Goal: Task Accomplishment & Management: Manage account settings

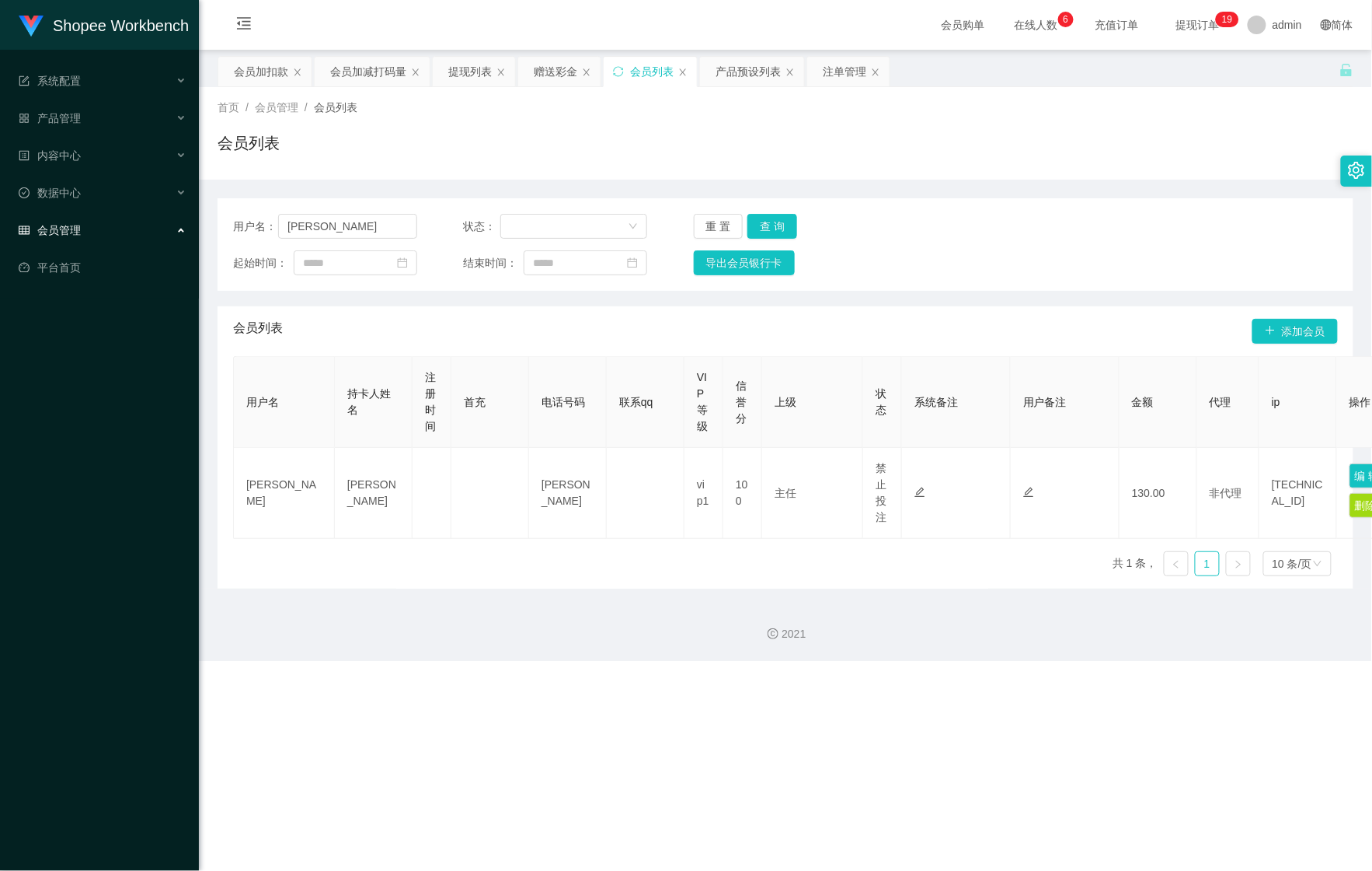
drag, startPoint x: 0, startPoint y: 0, endPoint x: 119, endPoint y: 57, distance: 131.9
click at [119, 56] on ul "系统配置 系统配置列表 管理员列表 管理员分组 支付通道 产品管理 产品列表 产品预设列表 开奖记录 注单管理 即时注单 内容中心 站内信 公告列表 活动列表…" at bounding box center [99, 173] width 199 height 249
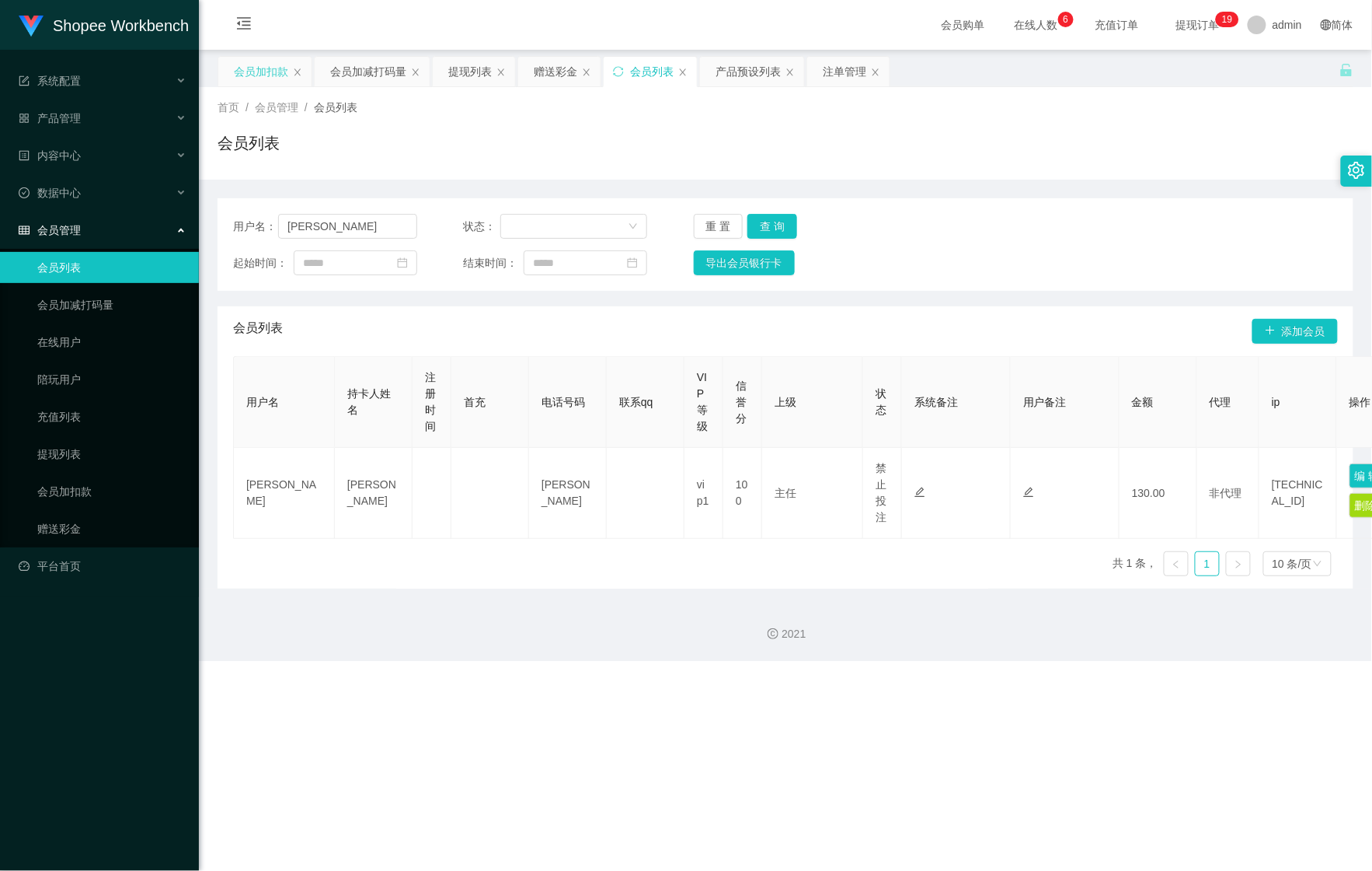
click at [262, 67] on div "会员加扣款" at bounding box center [261, 72] width 54 height 30
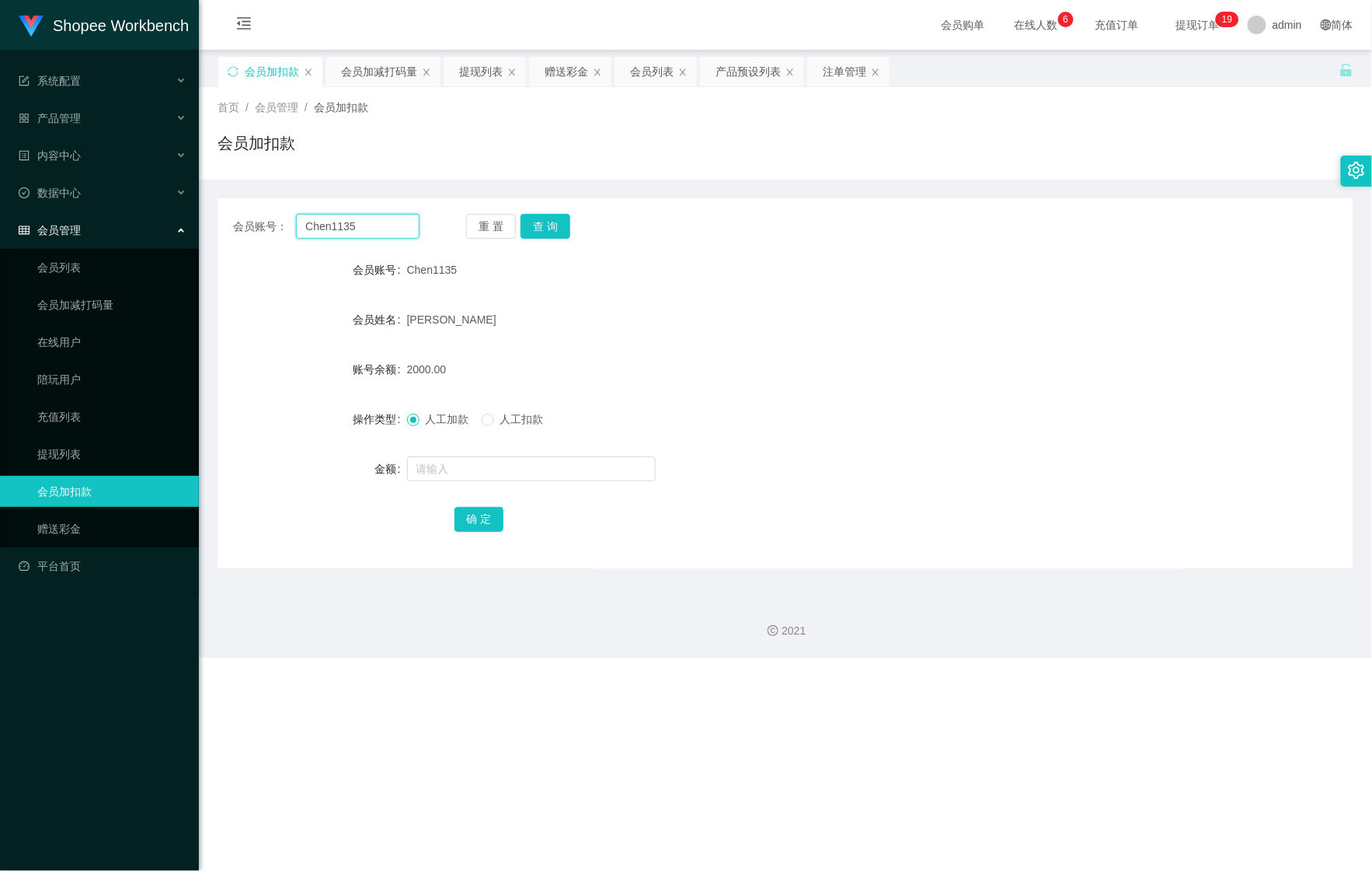
drag, startPoint x: 377, startPoint y: 222, endPoint x: 236, endPoint y: 222, distance: 141.0
click at [189, 222] on section "Shopee Workbench 系统配置 系统配置列表 管理员列表 管理员分组 支付通道 产品管理 产品列表 产品预设列表 开奖记录 注单管理 即时注单 内…" at bounding box center [686, 328] width 1372 height 657
paste input "01110933351"
type input "01110933351"
click at [552, 226] on button "查 询" at bounding box center [544, 226] width 49 height 25
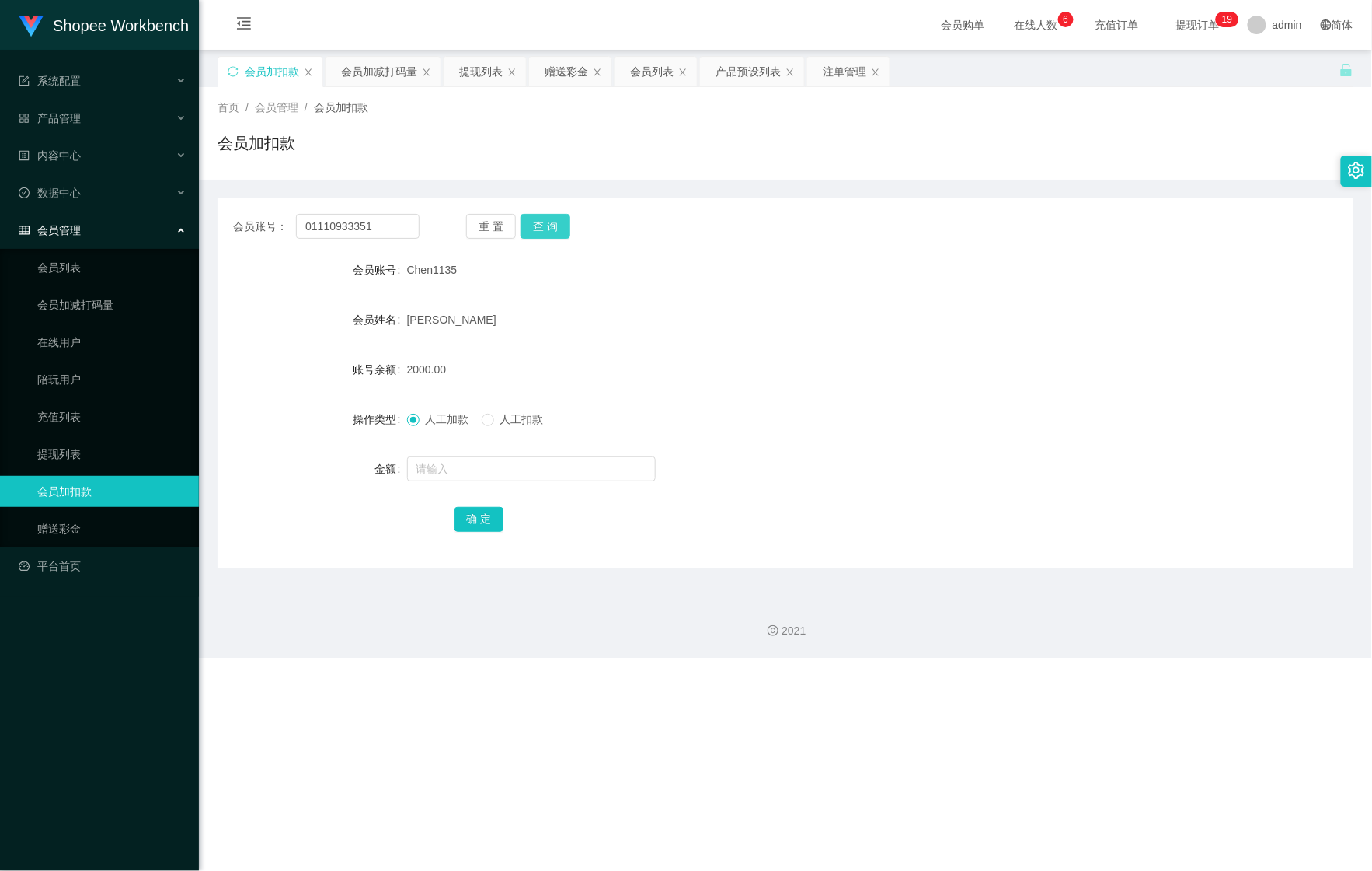
click at [552, 226] on button "查 询" at bounding box center [544, 226] width 49 height 25
click at [487, 446] on form "会员账号 01110933351 会员姓名 [PERSON_NAME] nga eing 账号余额 764.00 操作类型 人工加款 人工扣款 金额 确 定" at bounding box center [785, 394] width 1136 height 280
click at [475, 464] on input "text" at bounding box center [531, 468] width 249 height 25
type input "840"
click at [482, 513] on button "确 定" at bounding box center [479, 518] width 49 height 25
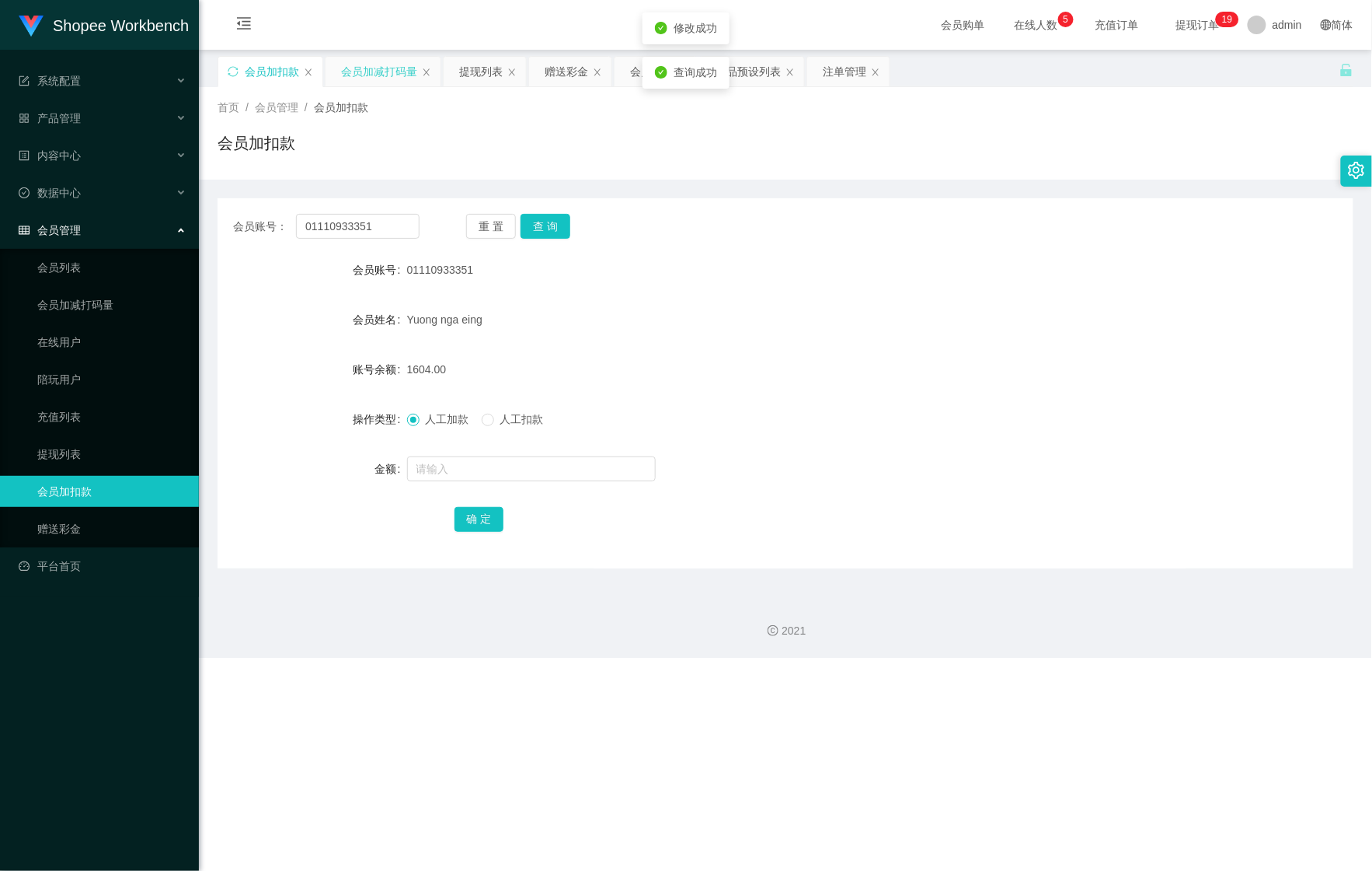
click at [362, 76] on div "会员加减打码量" at bounding box center [379, 72] width 76 height 30
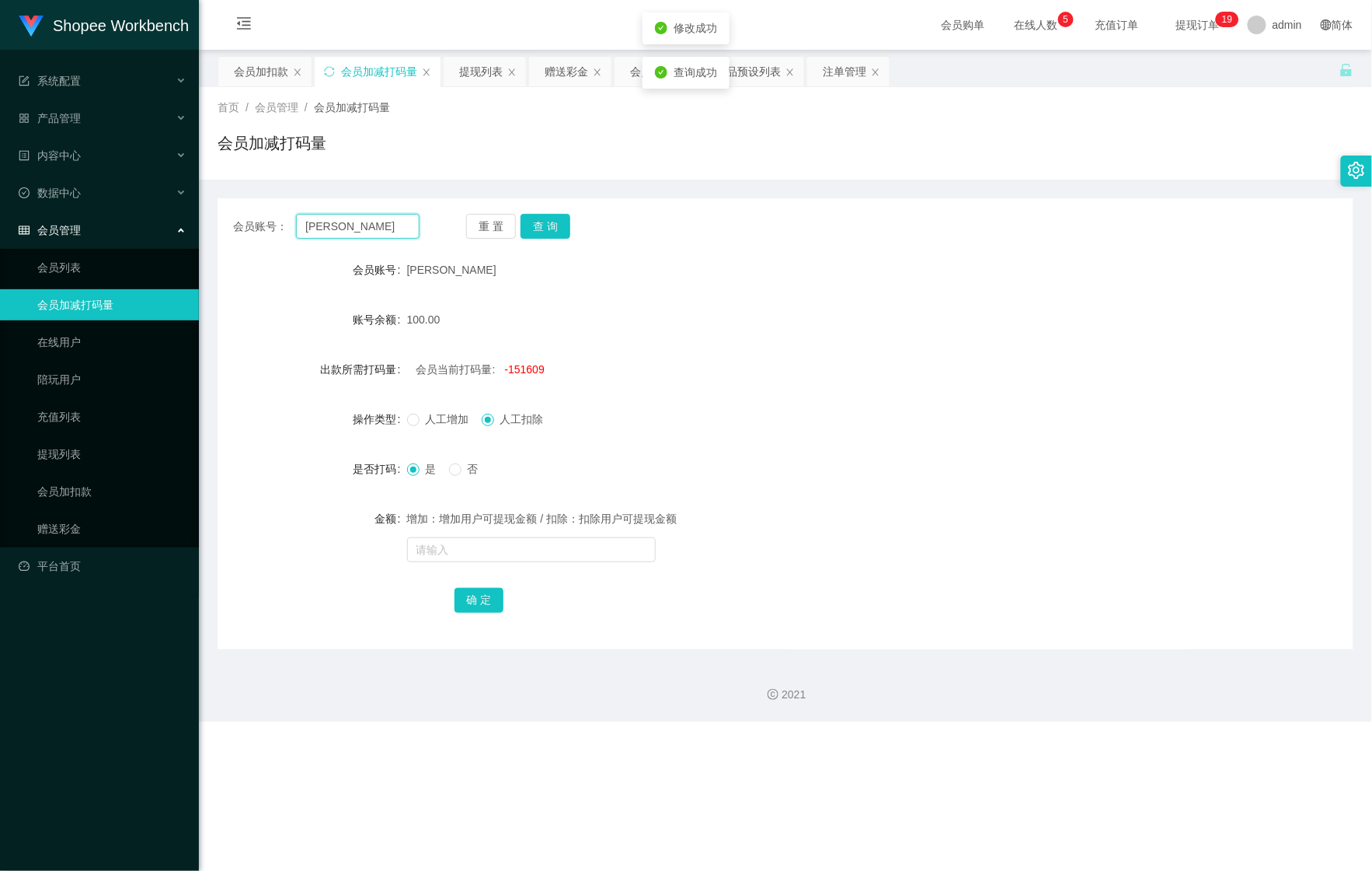
drag, startPoint x: 244, startPoint y: 228, endPoint x: 215, endPoint y: 233, distance: 29.4
click at [215, 231] on main "关闭左侧 关闭右侧 关闭其它 刷新页面 会员加扣款 会员加减打码量 提现列表 赠送彩金 会员列表 产品预设列表 注单管理 首页 / 会员管理 / 会员加减打码…" at bounding box center [785, 349] width 1173 height 600
paste input "01110933351"
type input "01110933351"
click at [547, 213] on div "会员账号： 01110933351 重 置 查 询 会员账号 [PERSON_NAME] 账号余额 100.00 出款所需打码量 会员当前打码量: -1516…" at bounding box center [785, 423] width 1136 height 450
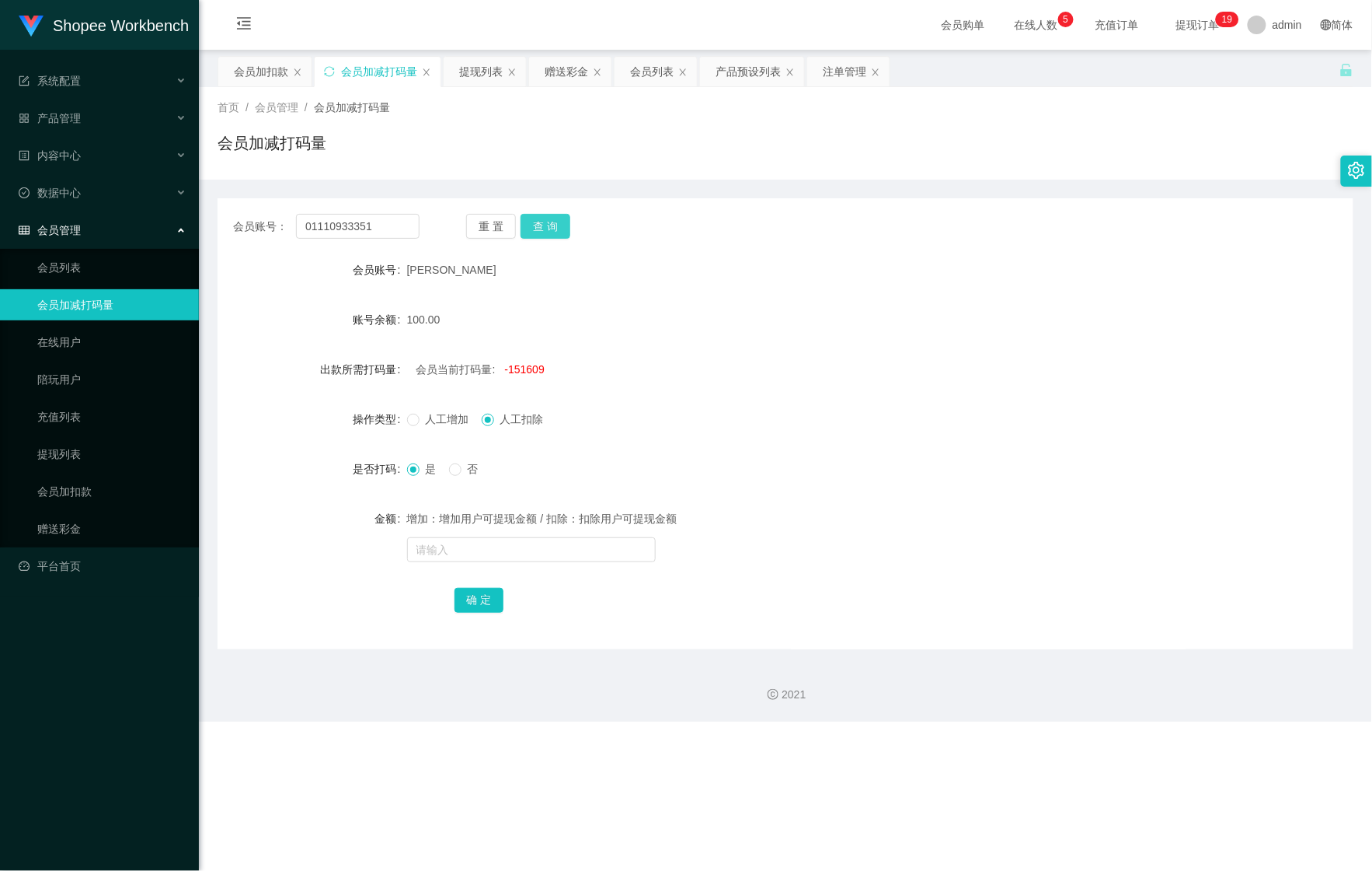
click at [545, 224] on button "查 询" at bounding box center [544, 226] width 49 height 25
click at [545, 224] on button "查 询" at bounding box center [554, 226] width 67 height 25
